Goal: Navigation & Orientation: Find specific page/section

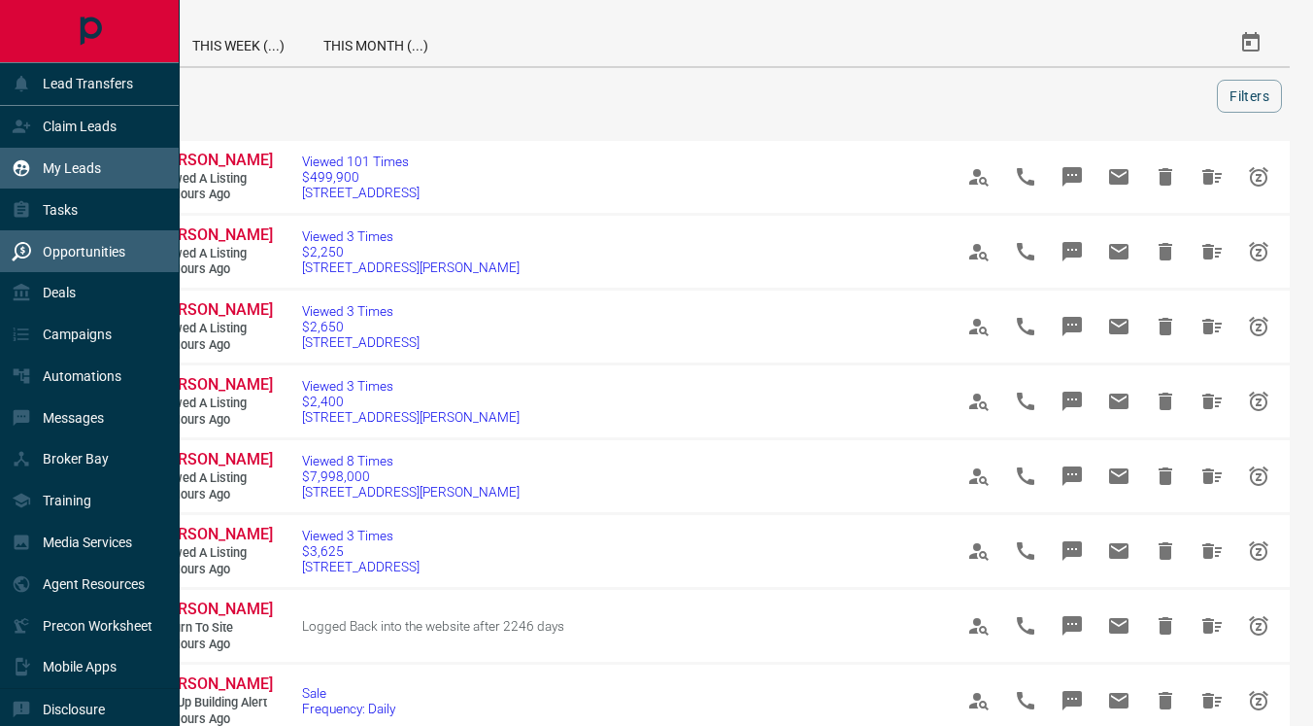
click at [21, 173] on icon at bounding box center [21, 167] width 19 height 19
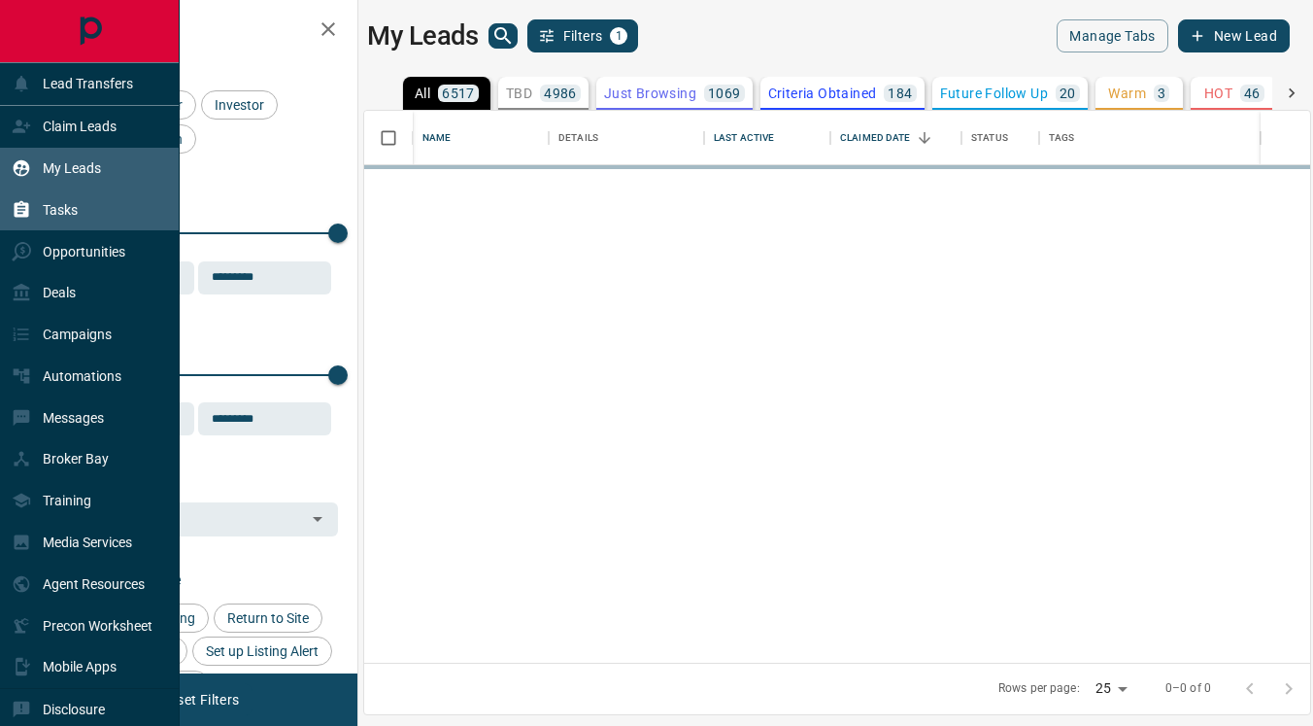
scroll to position [552, 946]
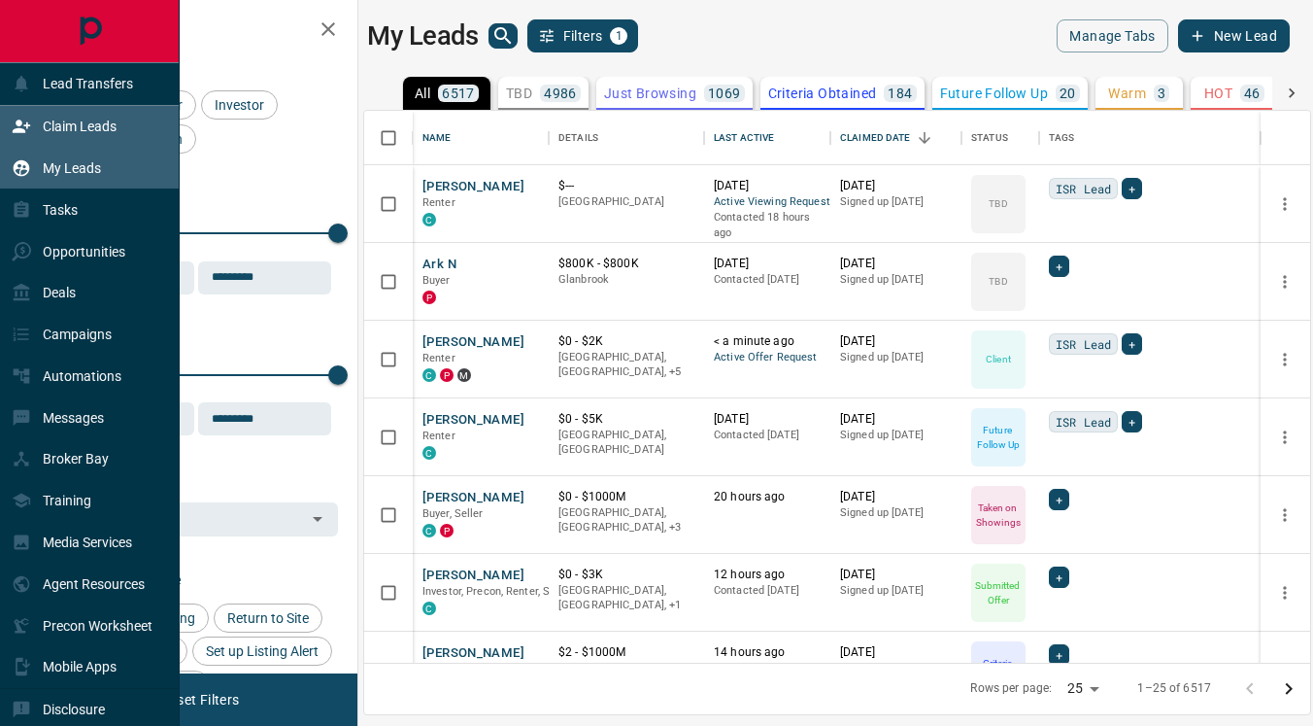
click at [80, 126] on p "Claim Leads" at bounding box center [80, 127] width 74 height 16
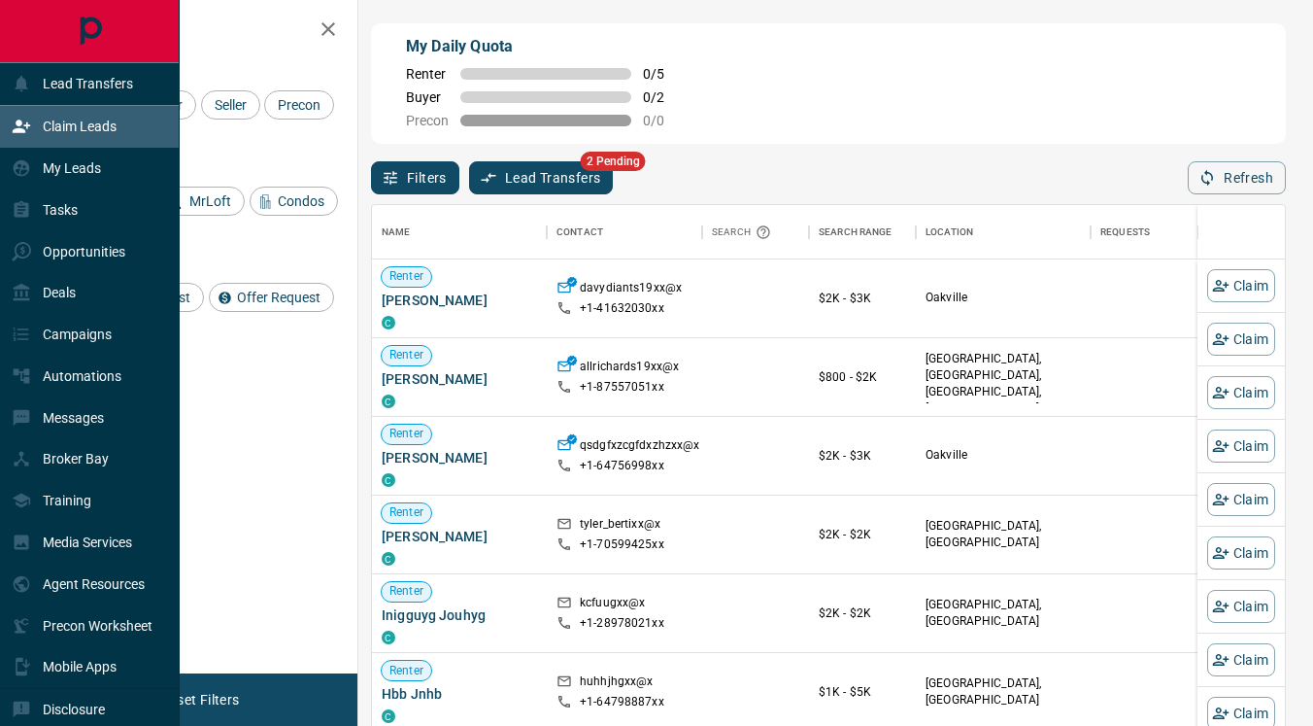
scroll to position [549, 913]
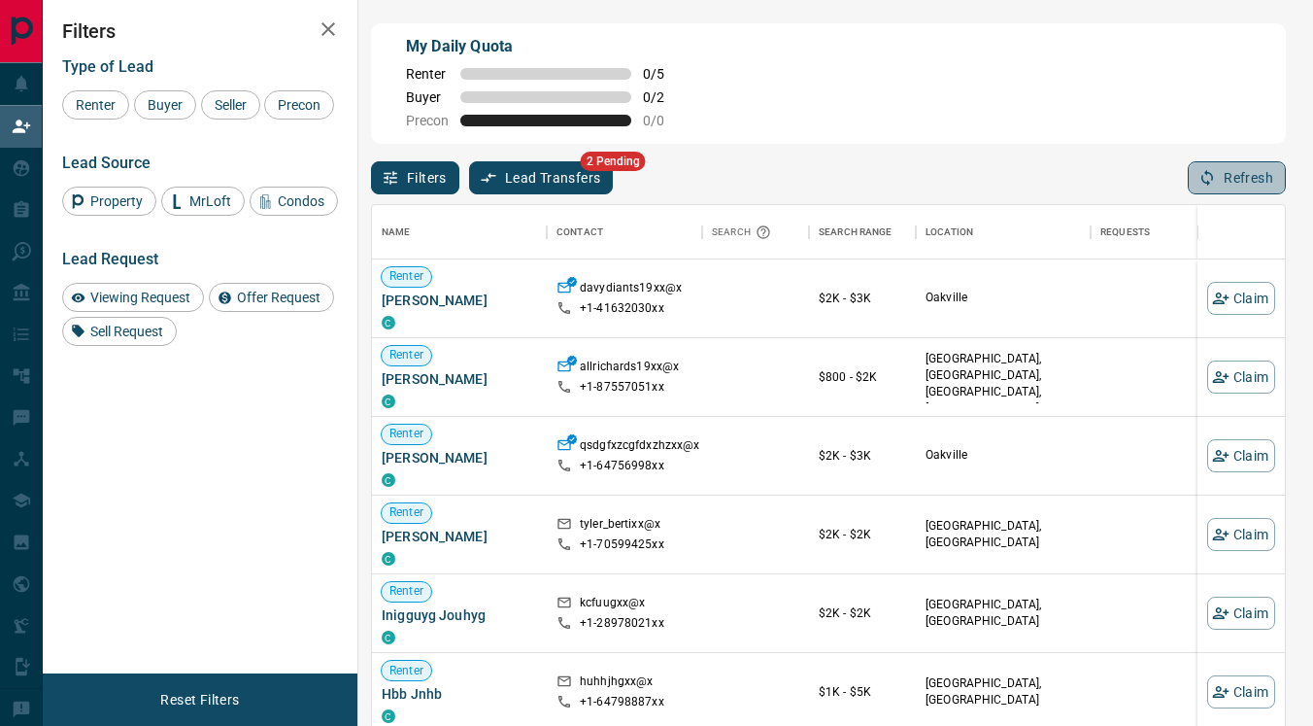
click at [1238, 173] on button "Refresh" at bounding box center [1237, 177] width 98 height 33
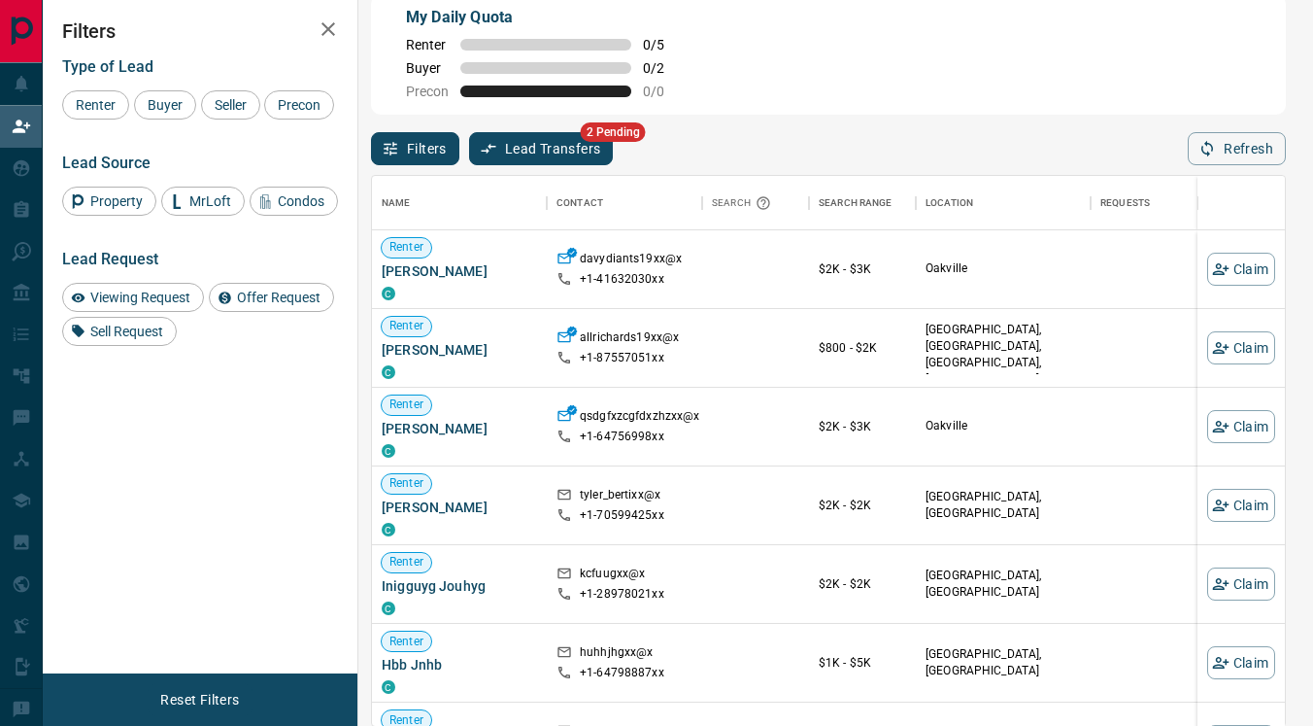
scroll to position [0, 0]
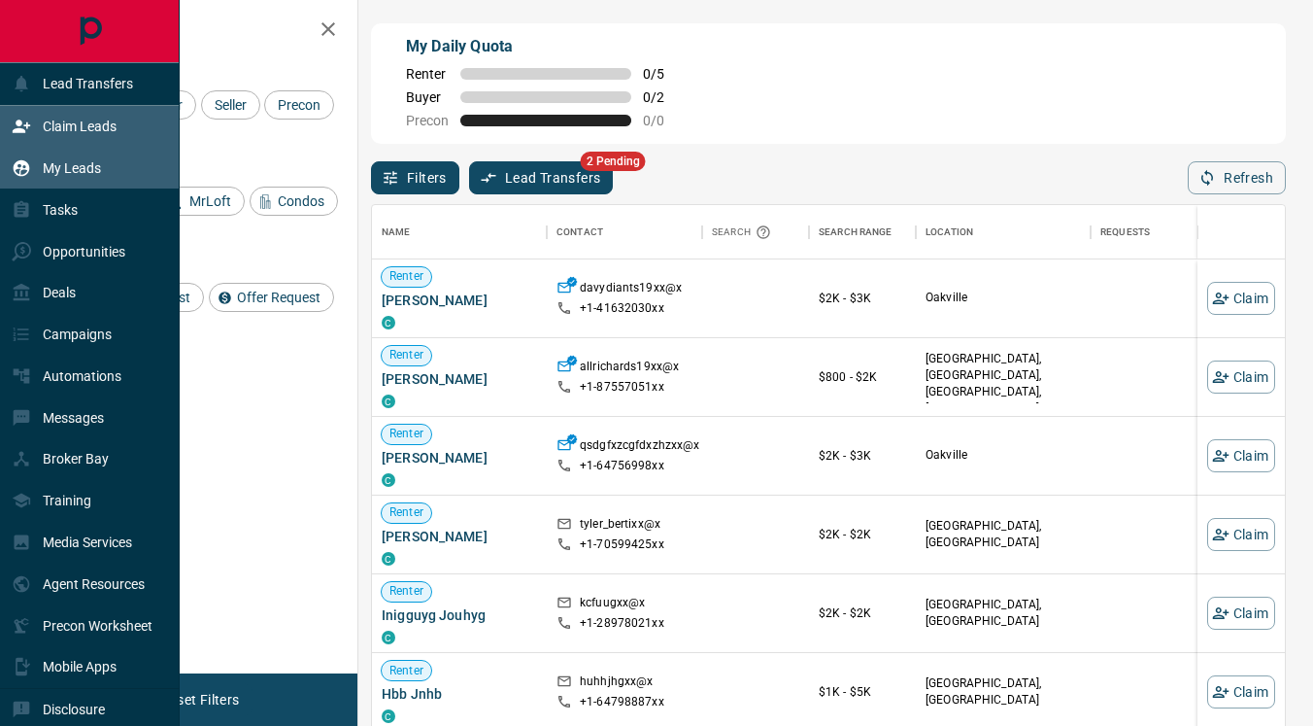
click at [75, 163] on p "My Leads" at bounding box center [72, 168] width 58 height 16
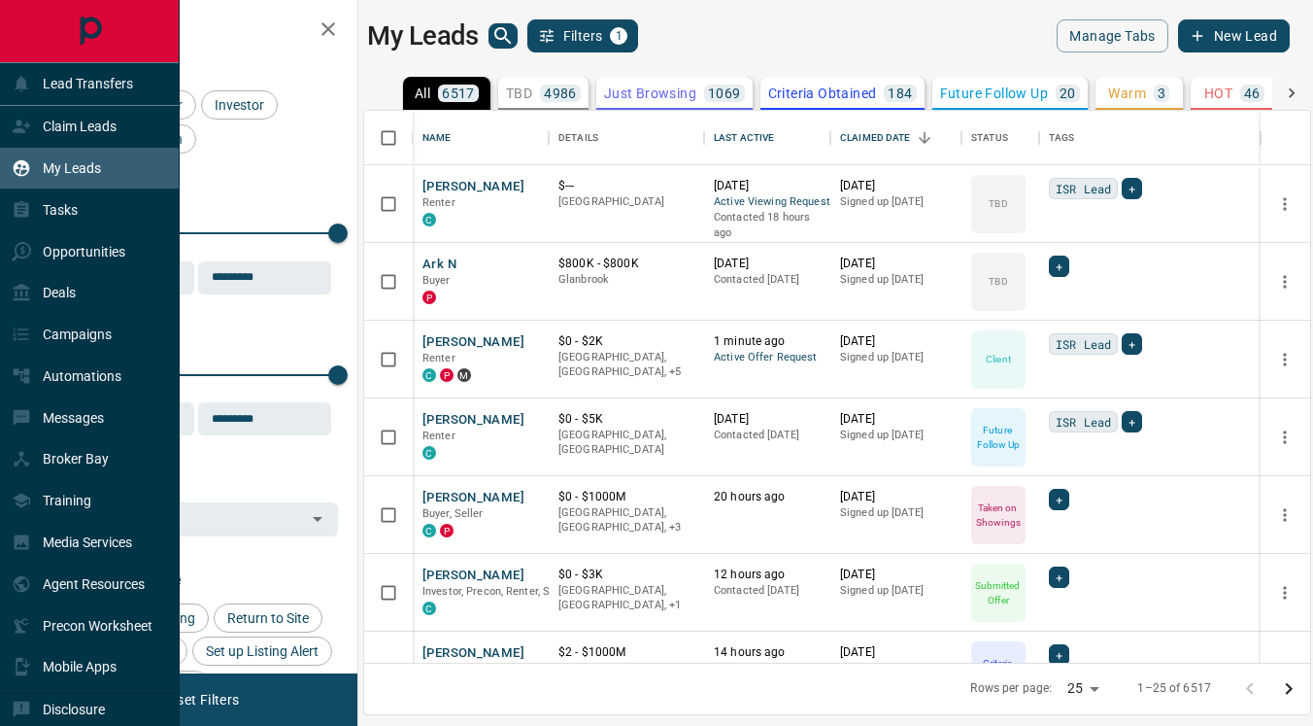
scroll to position [552, 946]
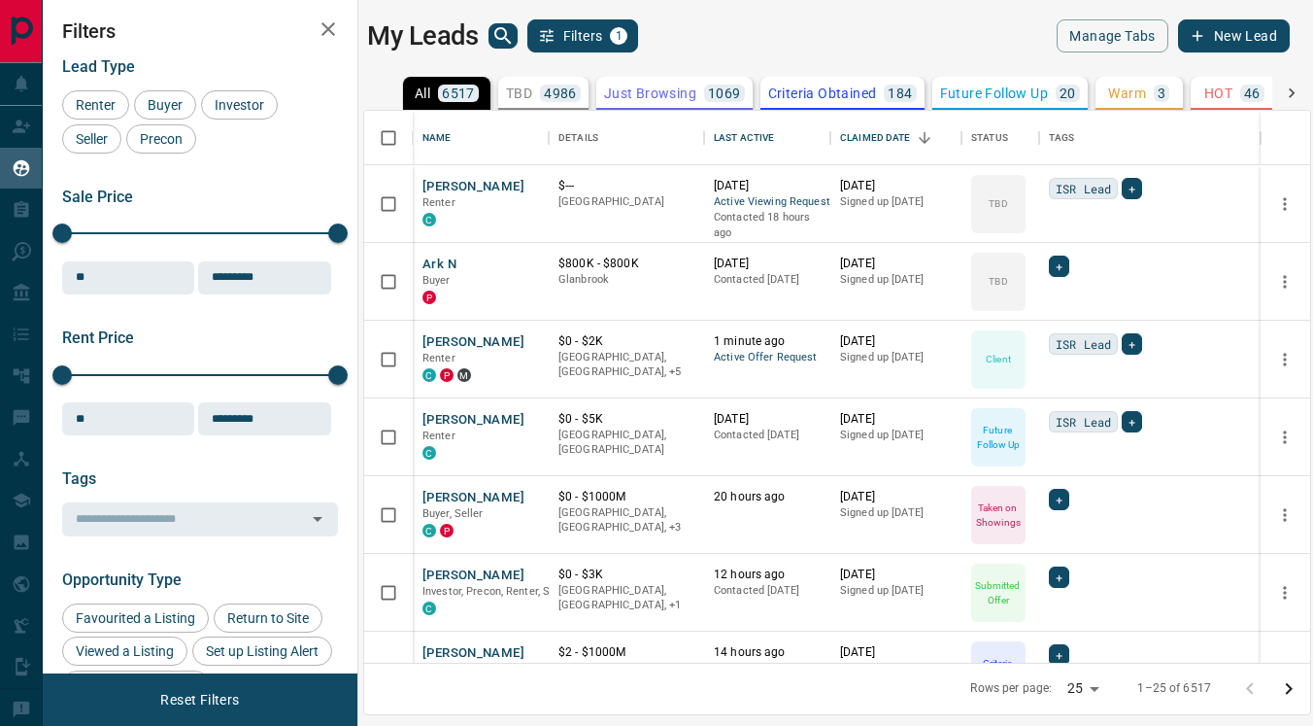
click at [1289, 91] on icon at bounding box center [1291, 93] width 19 height 19
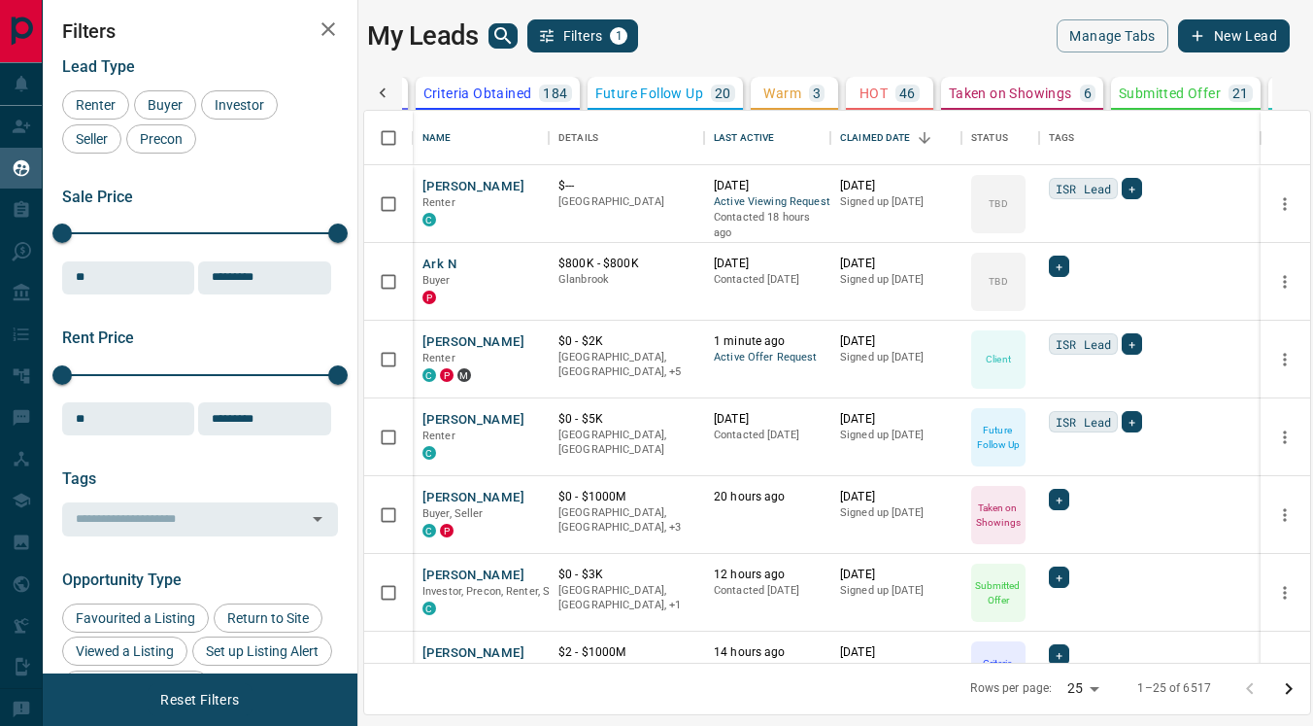
scroll to position [0, 426]
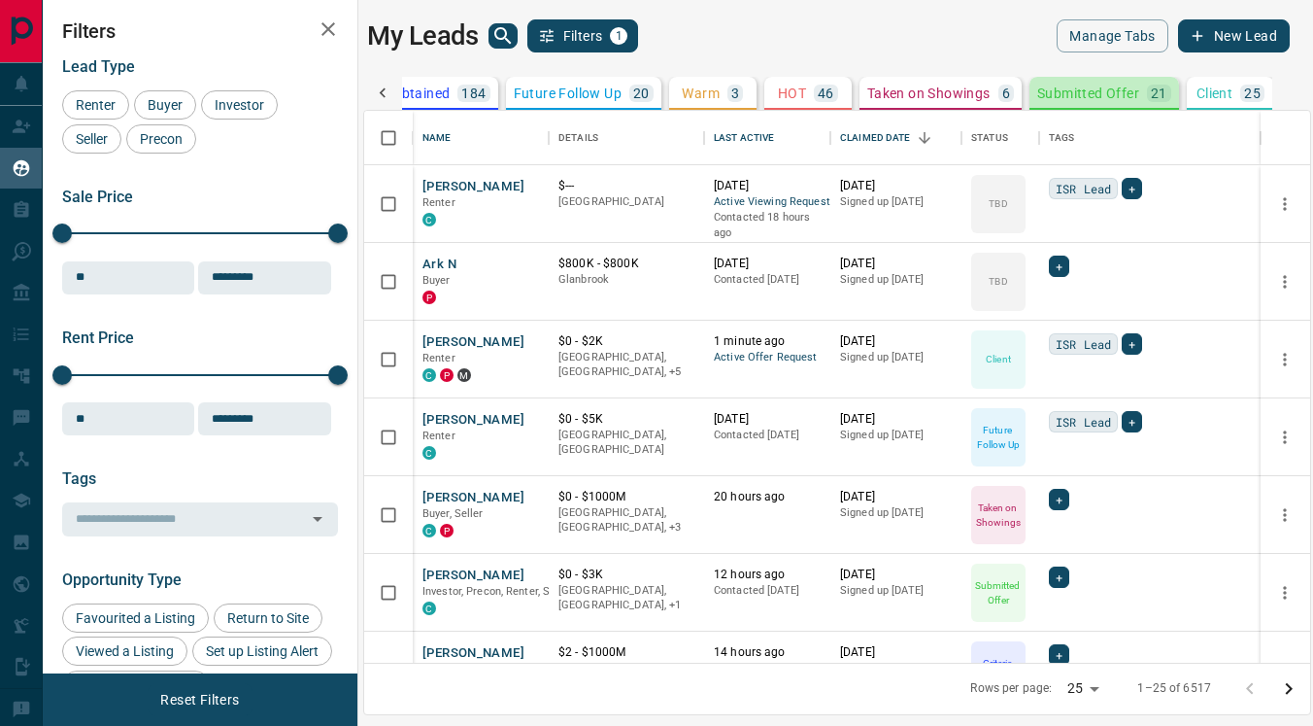
click at [1070, 93] on p "Submitted Offer" at bounding box center [1088, 93] width 102 height 14
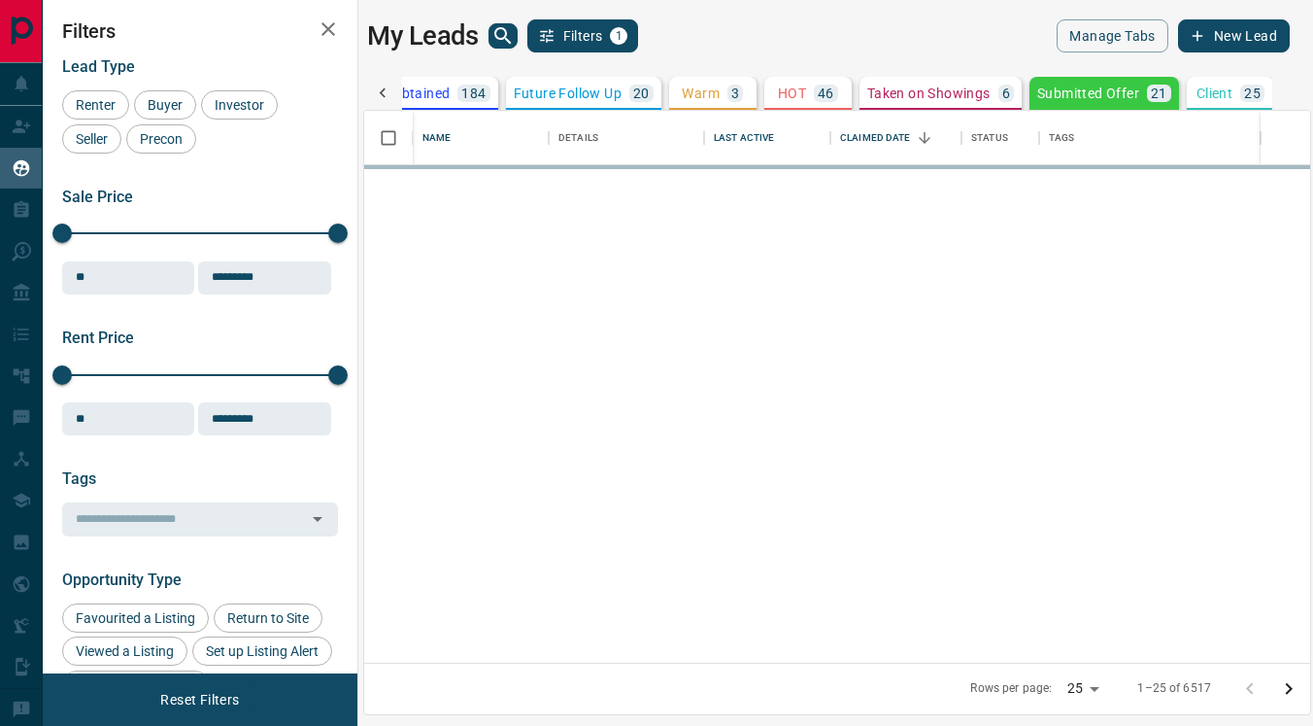
scroll to position [0, 376]
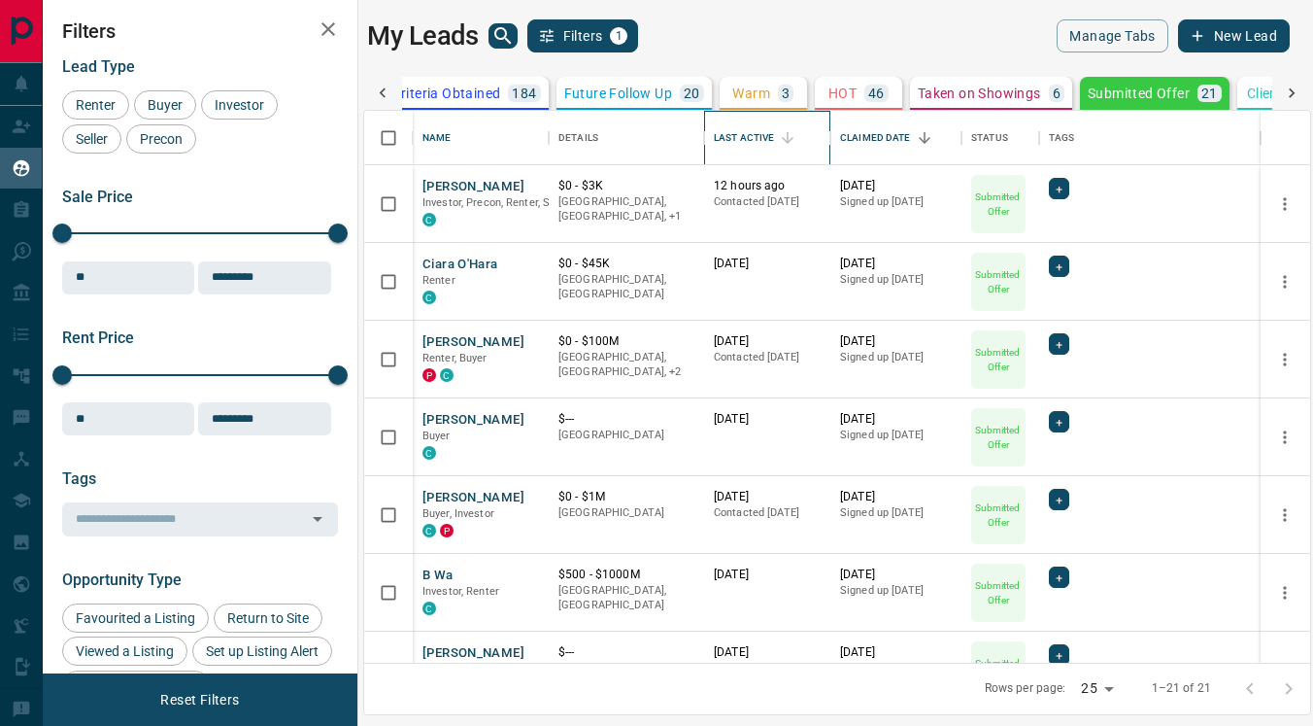
click at [742, 139] on div "Last Active" at bounding box center [744, 138] width 60 height 54
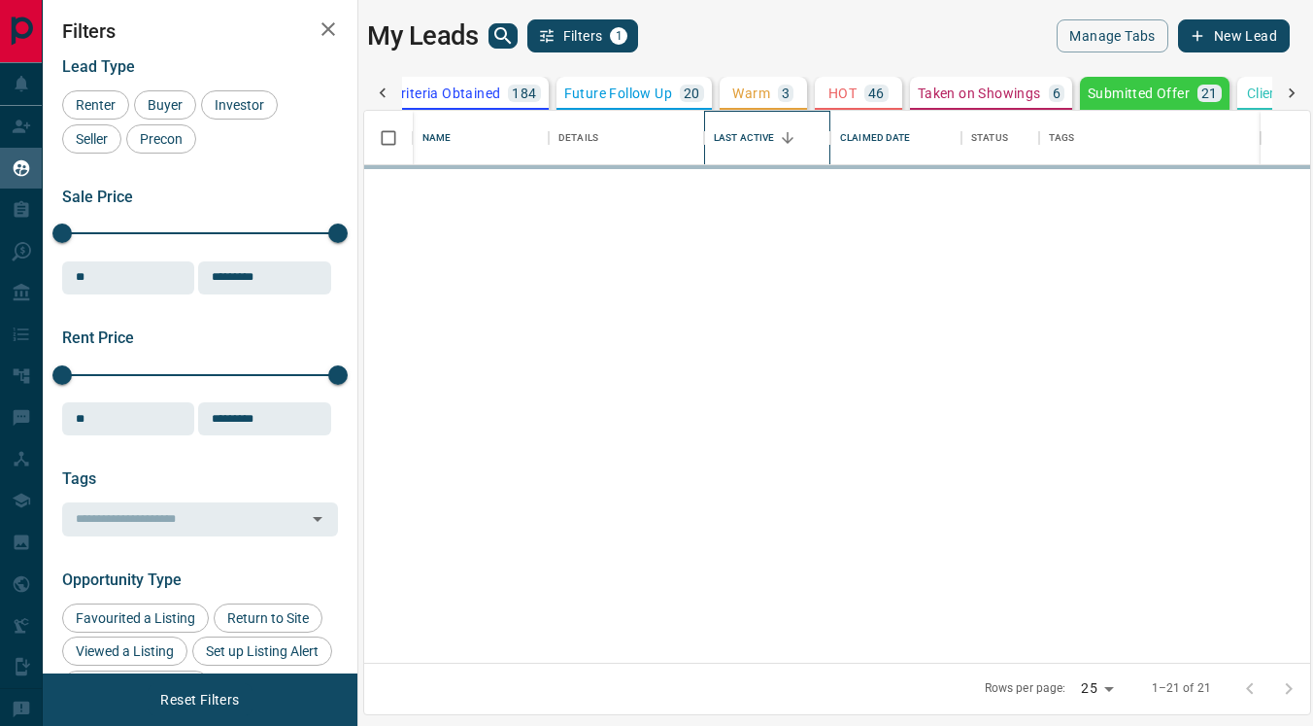
click at [742, 139] on div "Last Active" at bounding box center [744, 138] width 60 height 54
click at [386, 92] on icon at bounding box center [382, 93] width 19 height 19
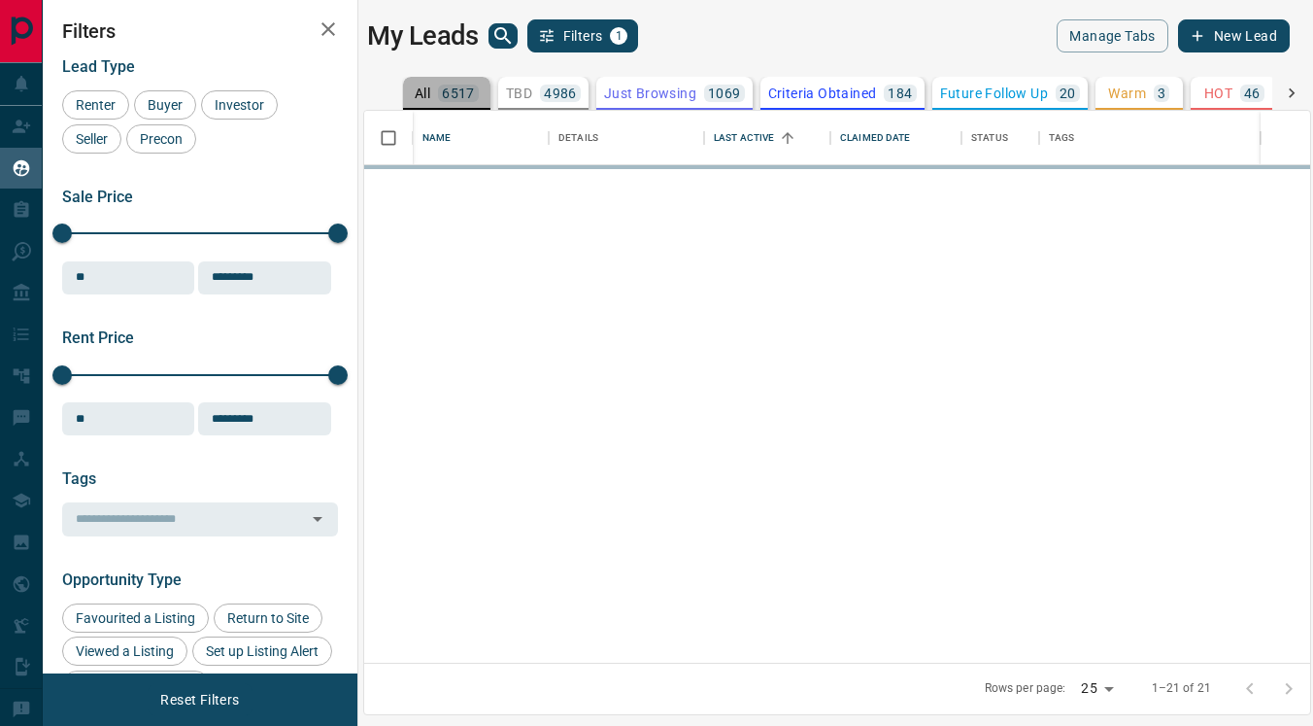
click at [437, 96] on div "All 6517" at bounding box center [447, 93] width 64 height 17
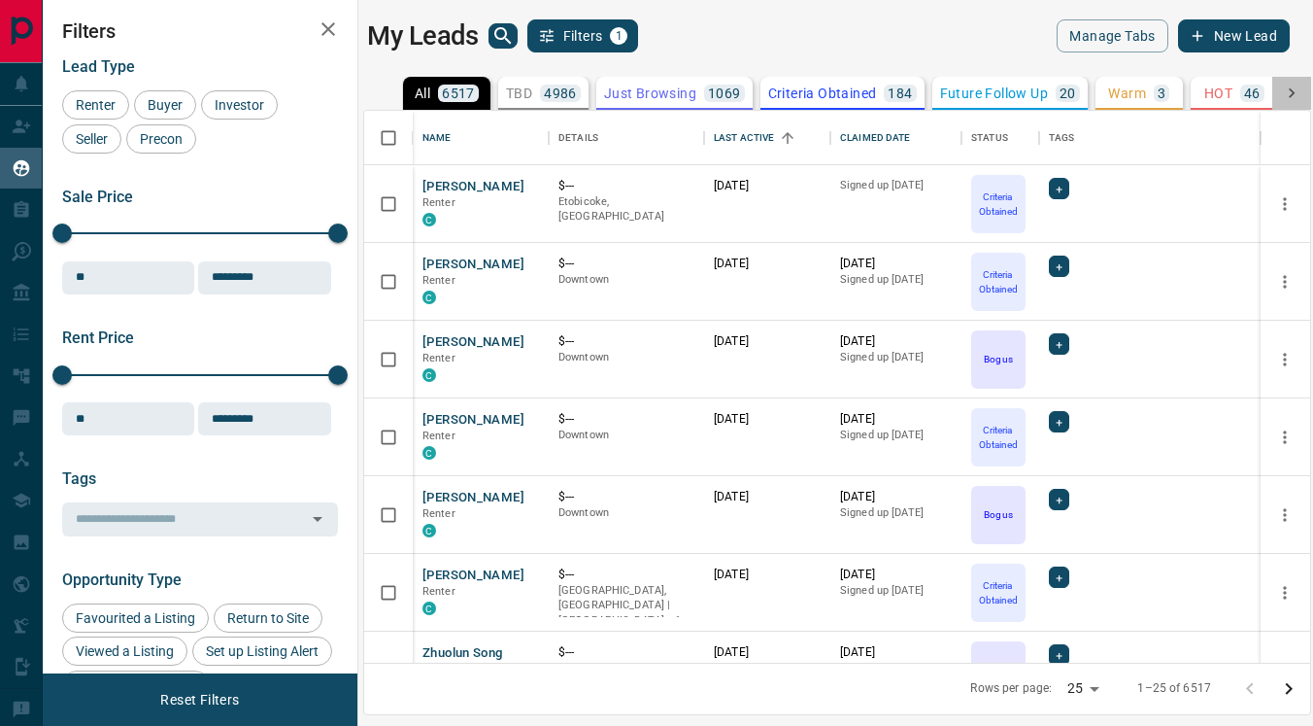
click at [1290, 89] on icon at bounding box center [1292, 93] width 6 height 10
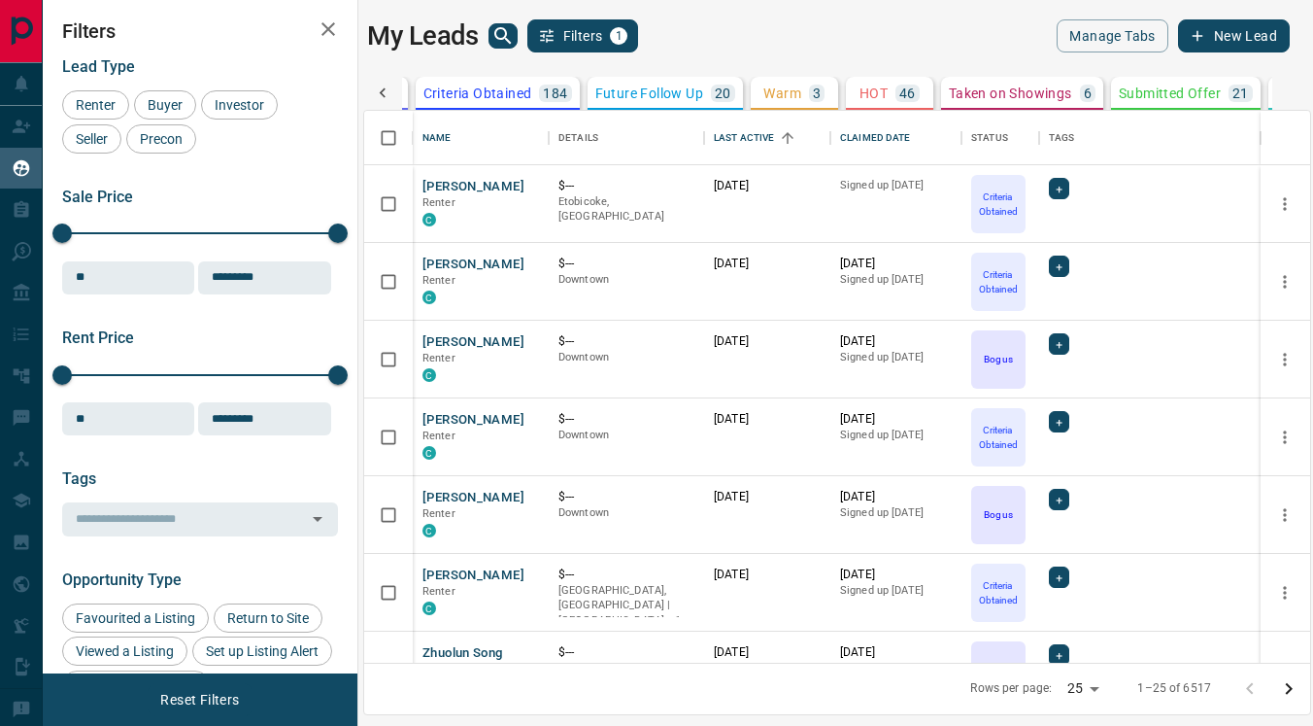
scroll to position [0, 426]
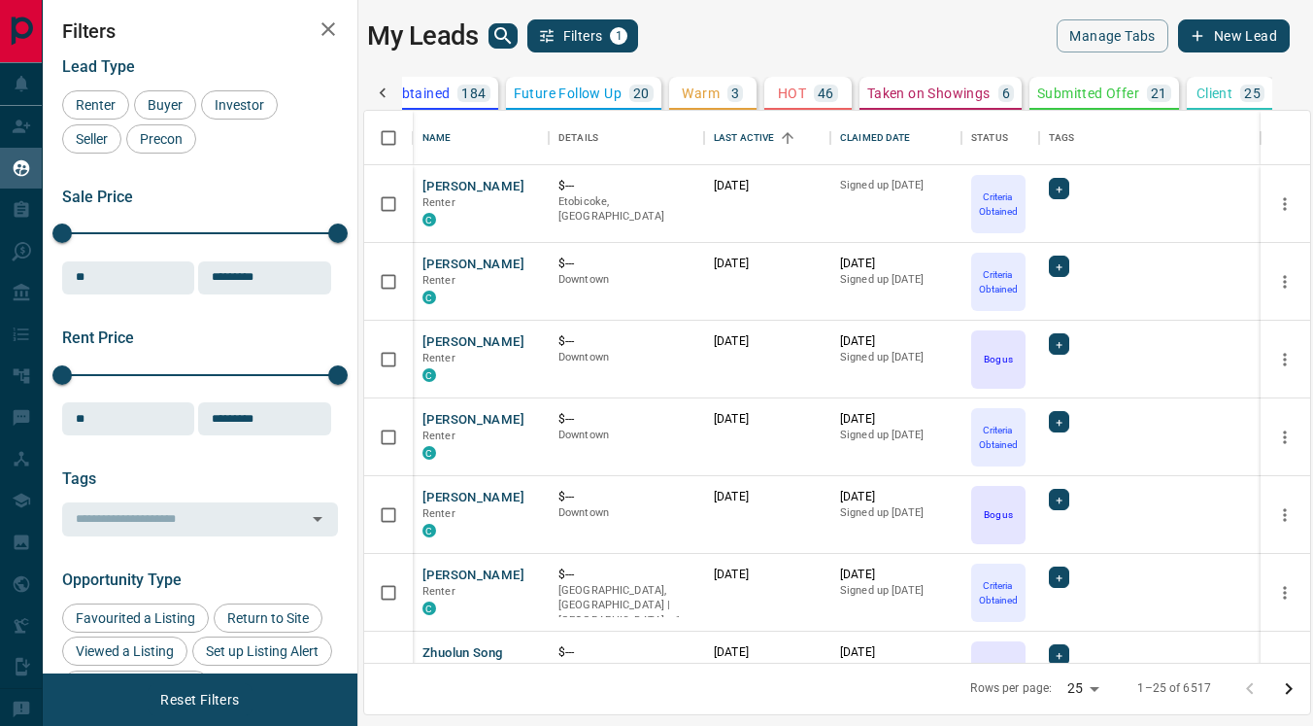
click at [1075, 94] on p "Submitted Offer" at bounding box center [1088, 93] width 102 height 14
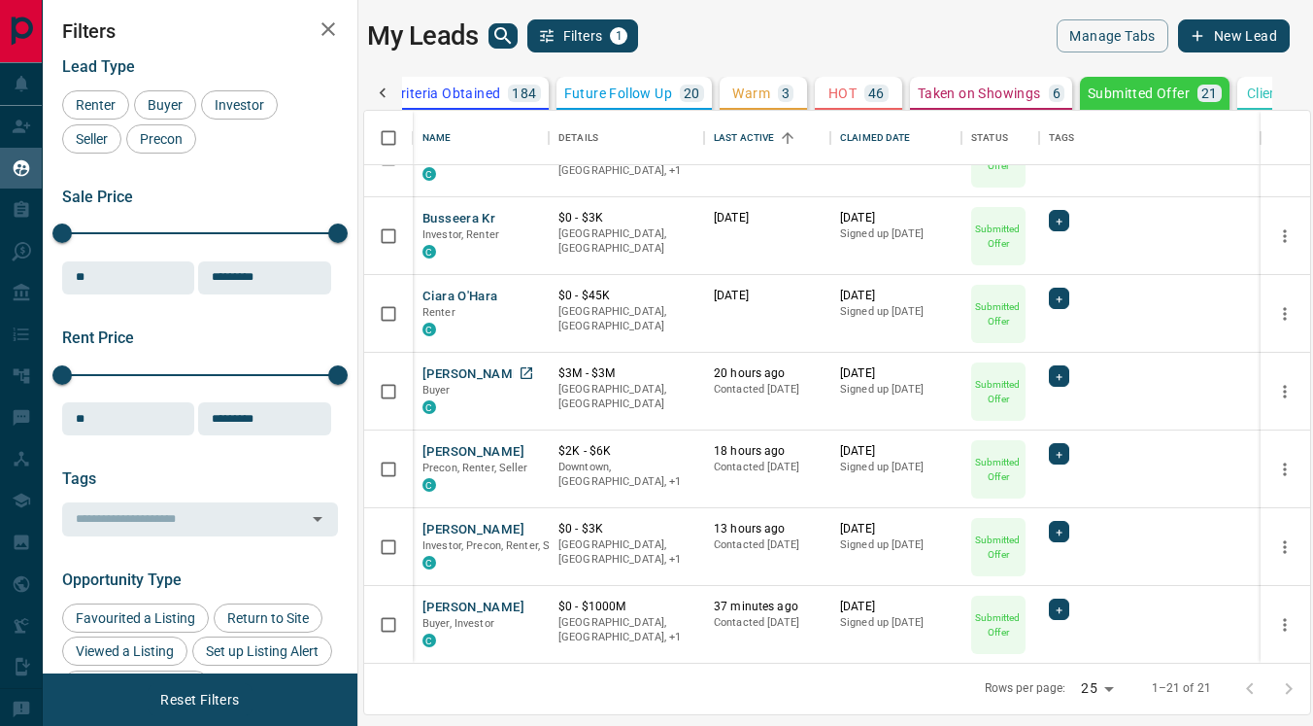
scroll to position [1135, 0]
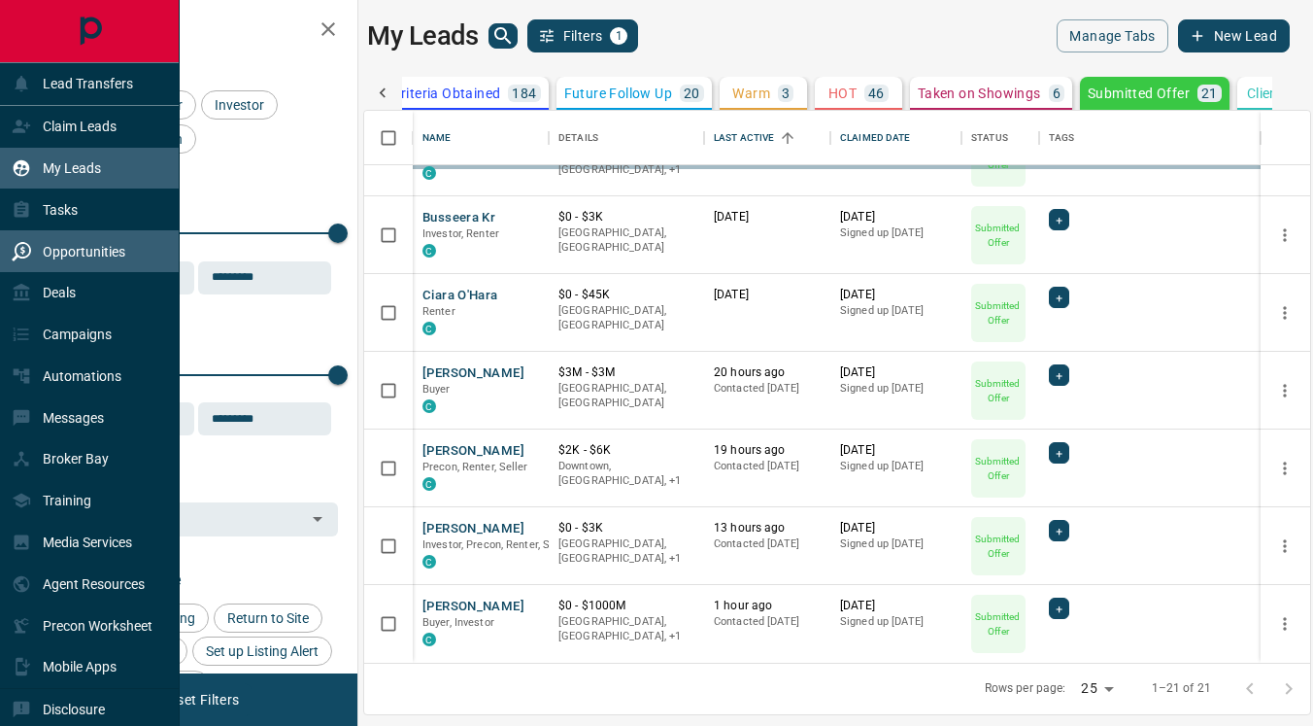
click at [67, 237] on div "Opportunities" at bounding box center [69, 251] width 114 height 32
